Goal: Transaction & Acquisition: Book appointment/travel/reservation

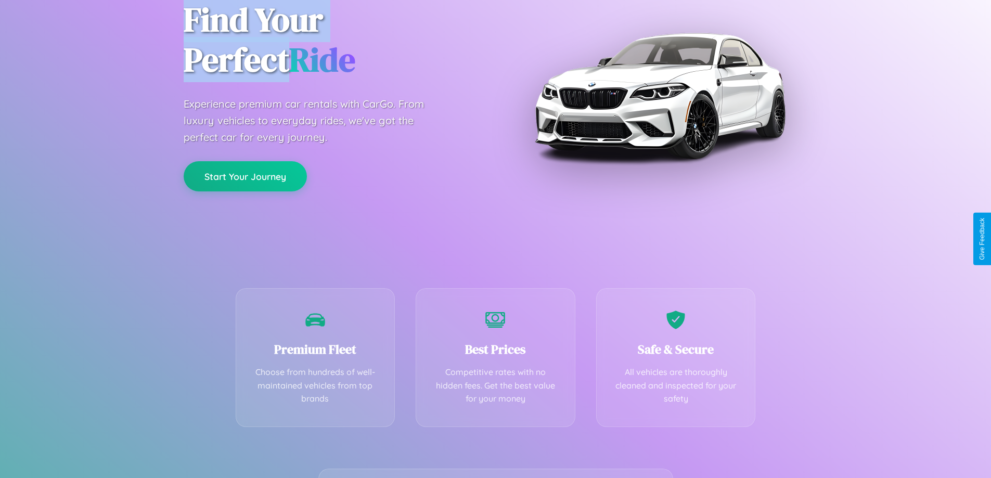
scroll to position [205, 0]
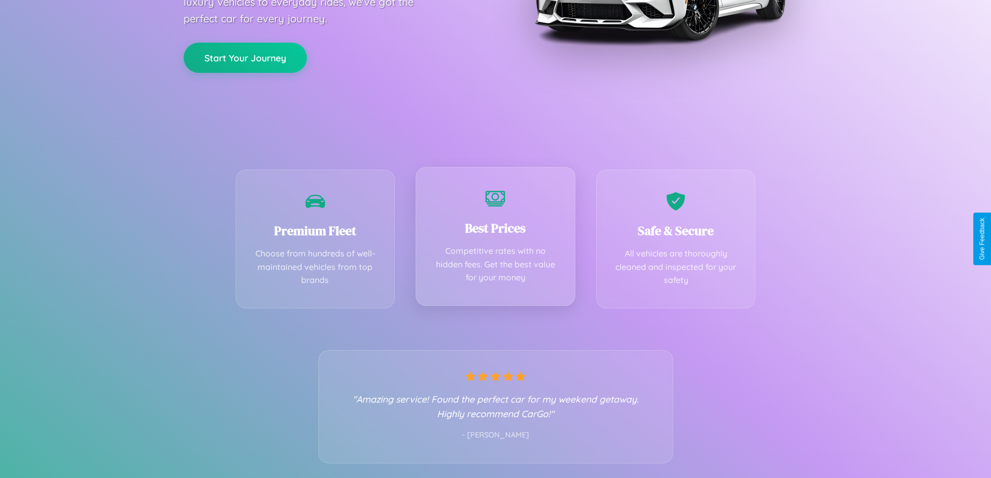
click at [495, 239] on div "Best Prices Competitive rates with no hidden fees. Get the best value for your …" at bounding box center [496, 236] width 160 height 139
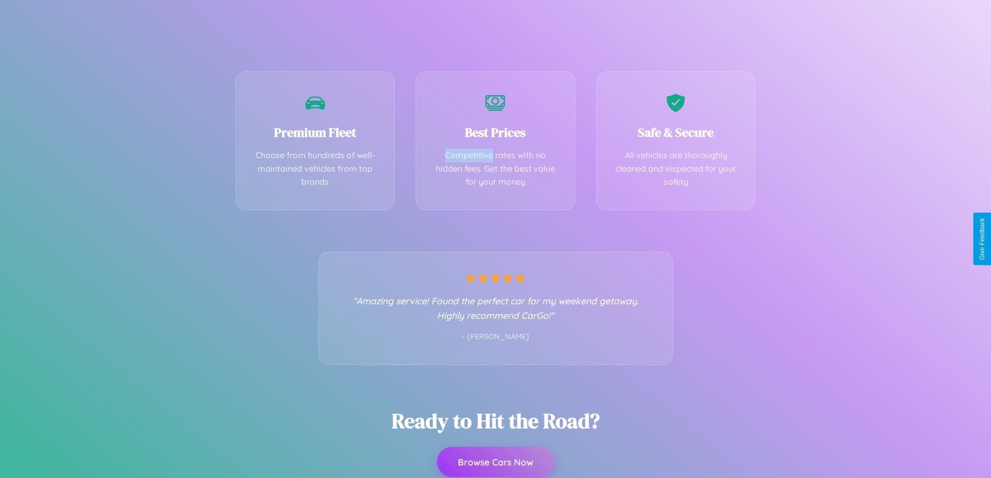
click at [495, 463] on button "Browse Cars Now" at bounding box center [495, 462] width 117 height 30
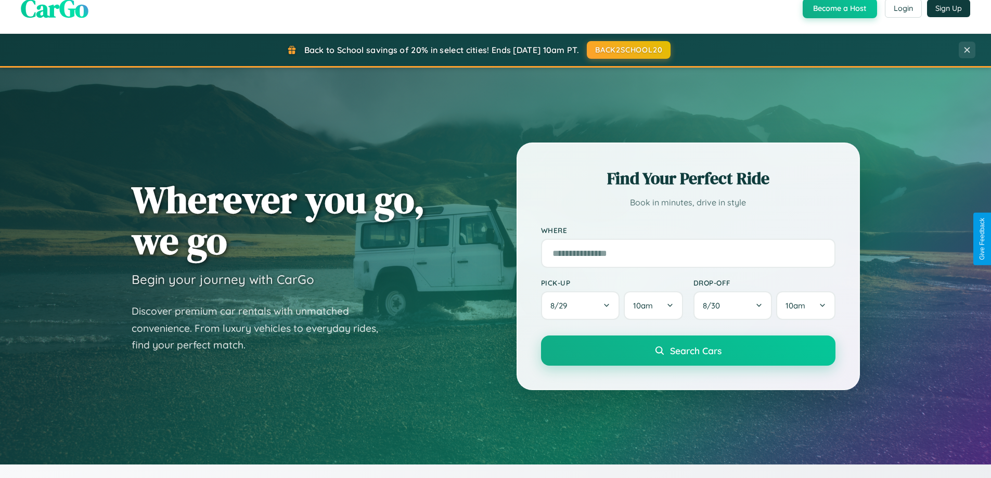
scroll to position [449, 0]
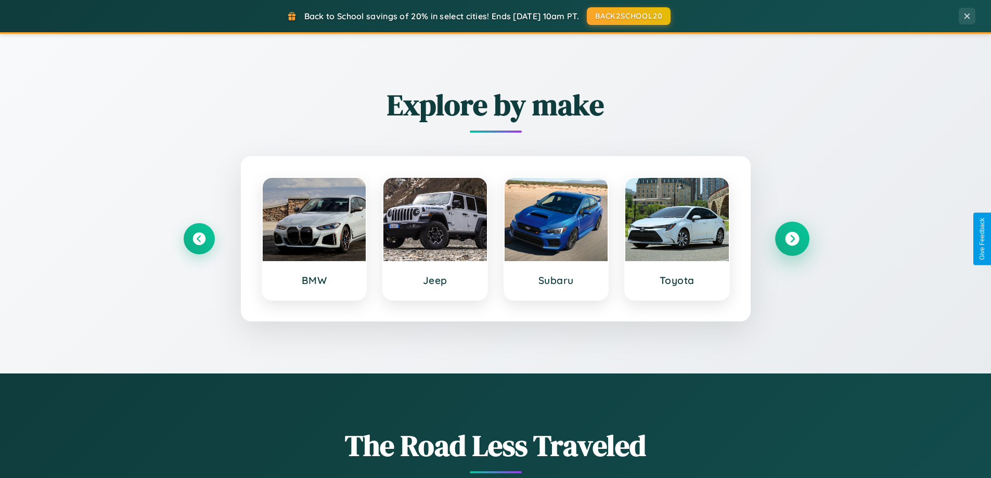
click at [792, 239] on icon at bounding box center [792, 239] width 14 height 14
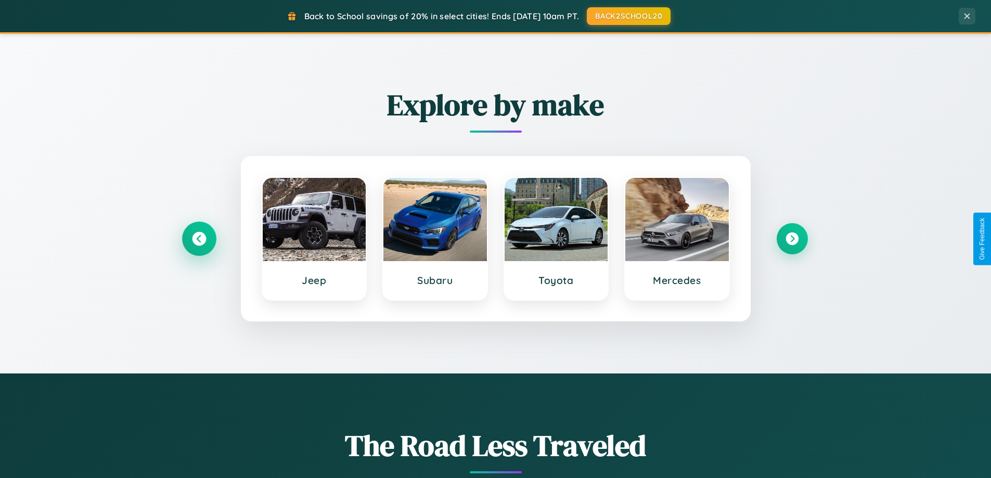
click at [199, 239] on icon at bounding box center [199, 239] width 14 height 14
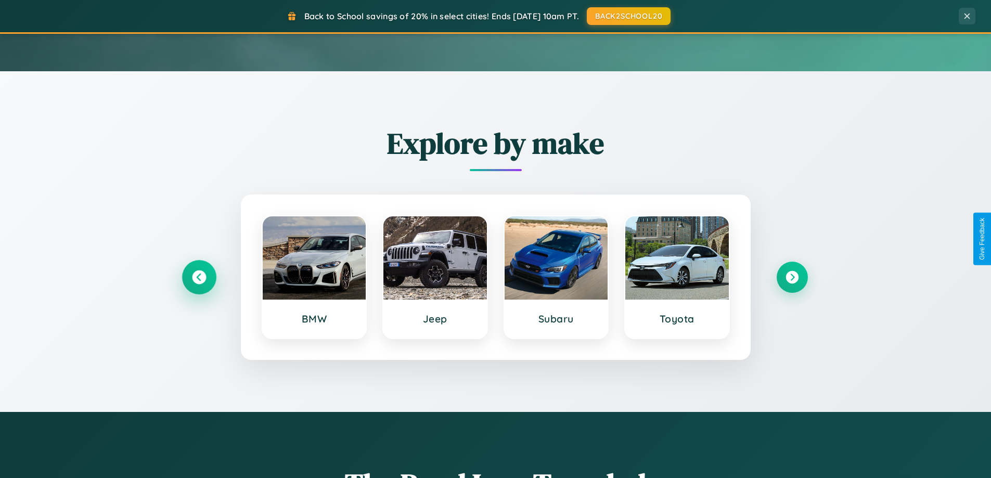
scroll to position [0, 0]
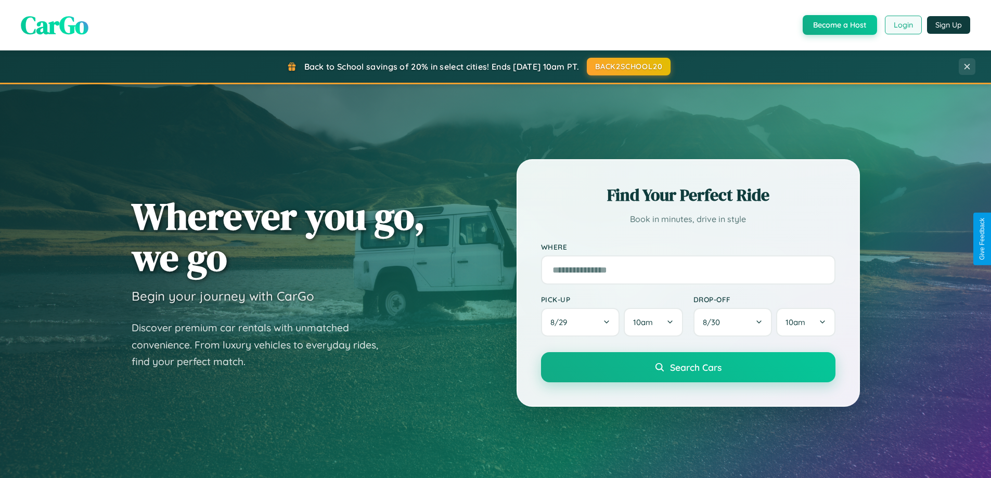
click at [903, 25] on button "Login" at bounding box center [903, 25] width 37 height 19
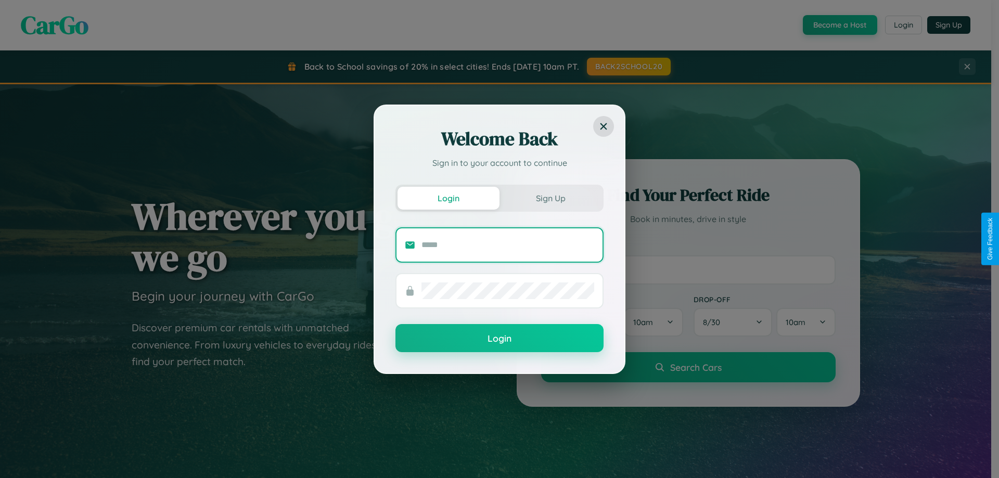
click at [508, 245] on input "text" at bounding box center [508, 245] width 173 height 17
type input "**********"
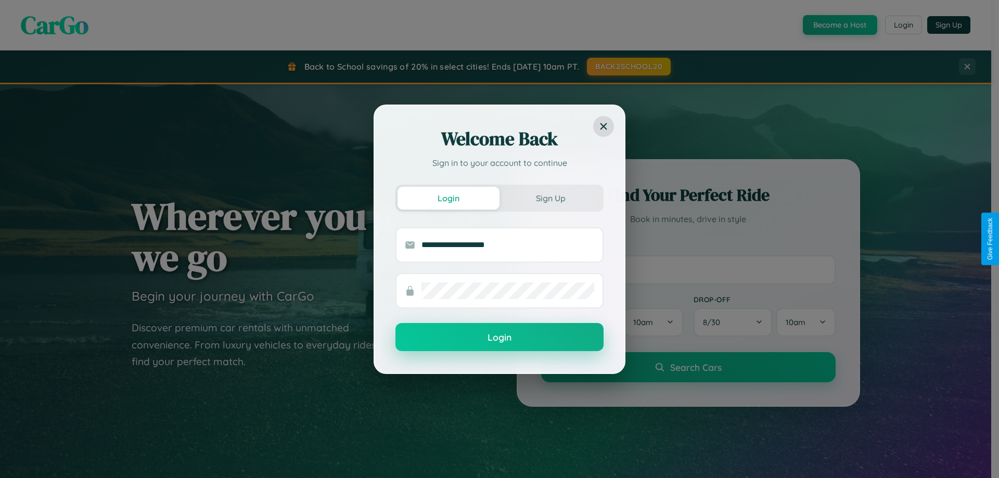
click at [500, 338] on button "Login" at bounding box center [500, 337] width 208 height 28
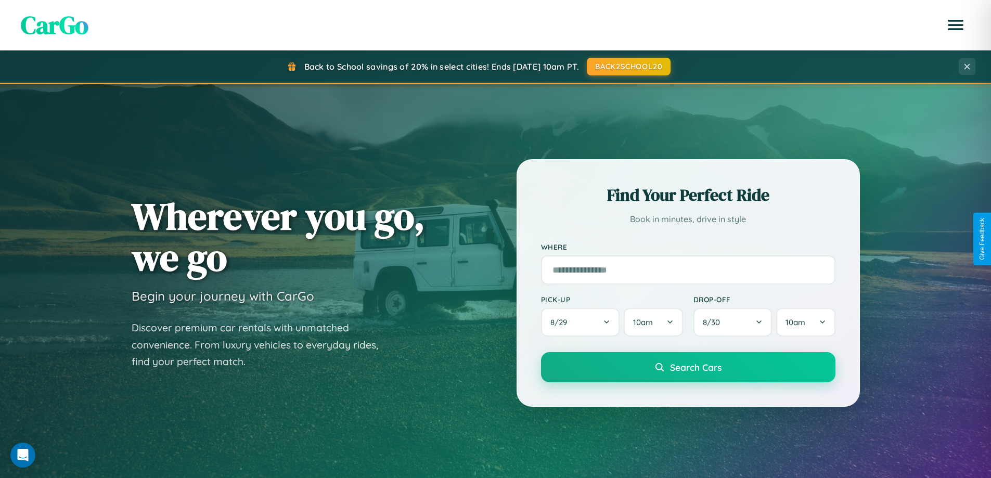
scroll to position [31, 0]
